Goal: Find contact information: Find contact information

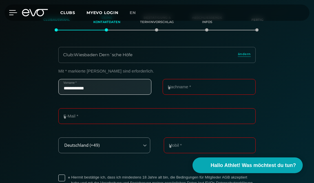
type input "**********"
click at [13, 14] on icon at bounding box center [13, 12] width 8 height 5
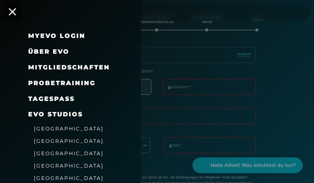
click at [14, 11] on icon at bounding box center [12, 11] width 7 height 7
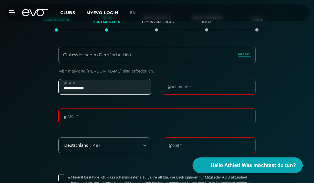
click at [34, 12] on icon at bounding box center [35, 12] width 26 height 7
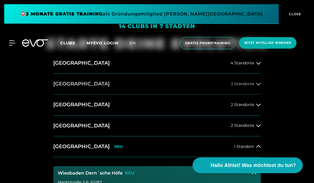
scroll to position [185, 0]
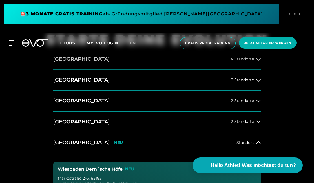
click at [71, 62] on h2 "[GEOGRAPHIC_DATA]" at bounding box center [81, 59] width 56 height 7
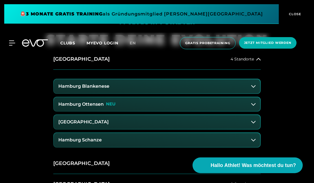
click at [105, 119] on button "[GEOGRAPHIC_DATA]" at bounding box center [157, 122] width 206 height 14
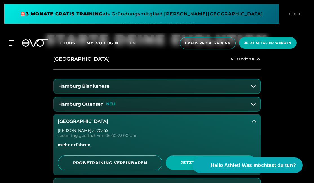
click at [84, 145] on span "mehr erfahren" at bounding box center [74, 145] width 33 height 6
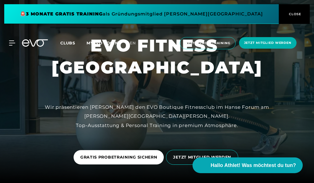
click at [28, 44] on icon at bounding box center [35, 42] width 26 height 7
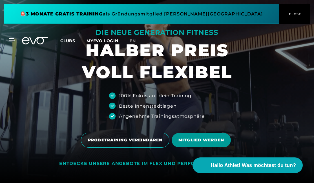
click at [184, 140] on span "MITGLIED WERDEN" at bounding box center [201, 141] width 46 height 6
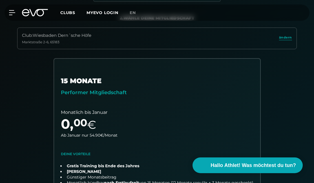
scroll to position [119, 0]
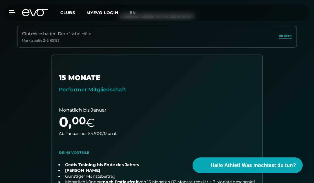
click at [194, 95] on link "choose plan" at bounding box center [157, 151] width 210 height 193
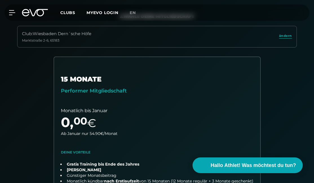
click at [39, 13] on icon at bounding box center [35, 12] width 26 height 7
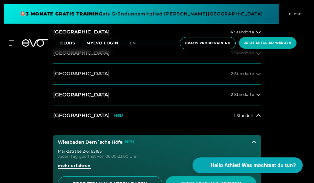
scroll to position [211, 0]
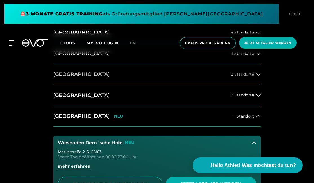
click at [92, 82] on button "[GEOGRAPHIC_DATA] 2 Standorte" at bounding box center [156, 74] width 207 height 21
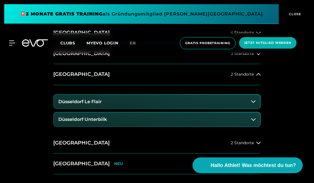
click at [108, 101] on button "Düsseldorf Le Flair" at bounding box center [157, 102] width 206 height 14
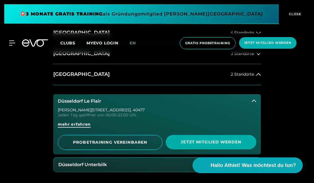
click at [78, 125] on span "mehr erfahren" at bounding box center [74, 125] width 33 height 6
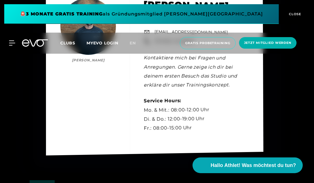
scroll to position [1375, 0]
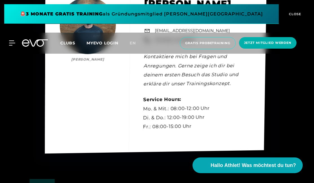
click at [145, 114] on div "Kontakt [PERSON_NAME] [PERSON_NAME] Gym Manager EVO Fitness Le Flair [EMAIL_ADD…" at bounding box center [156, 68] width 222 height 171
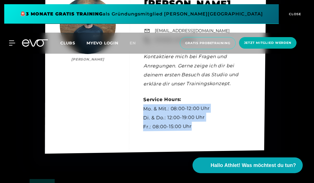
drag, startPoint x: 194, startPoint y: 134, endPoint x: 145, endPoint y: 116, distance: 52.2
click at [145, 116] on div "Kontakt [PERSON_NAME] [PERSON_NAME] Gym Manager EVO Fitness Le Flair [EMAIL_ADD…" at bounding box center [155, 69] width 221 height 172
copy div "Mo. & Mit.: 08:00-12:00 Uhr Di. & Do.: 12:00-19:00 Uhr Fr.: 08:00-15:00 Uhr"
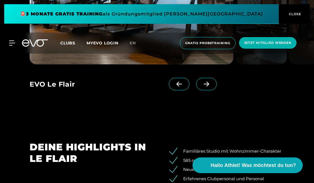
scroll to position [494, 0]
